Goal: Check status

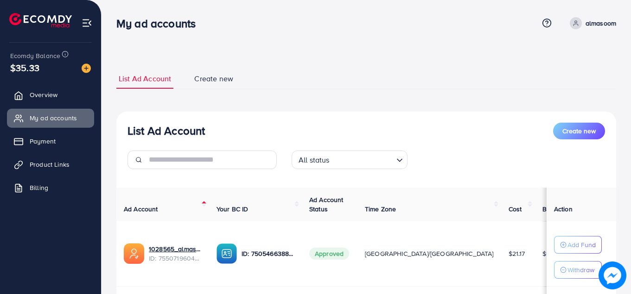
scroll to position [125, 0]
